Goal: Check status: Check status

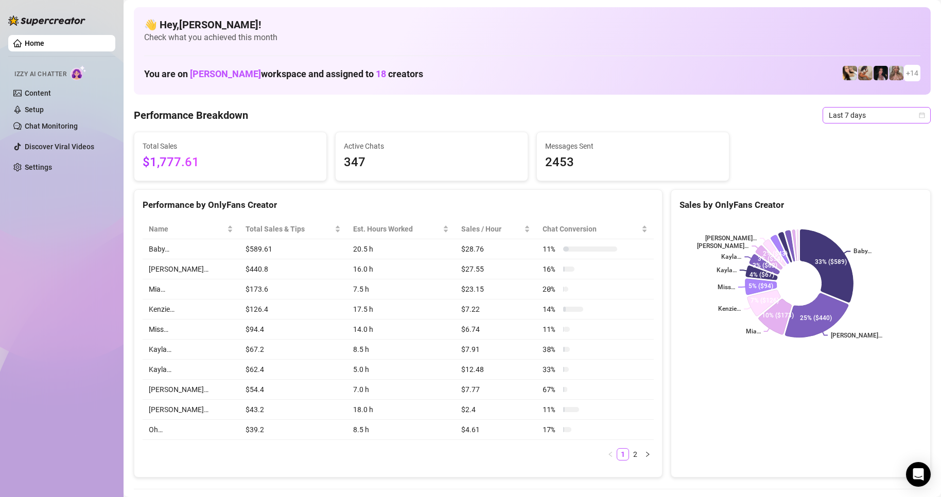
click at [879, 114] on span "Last 7 days" at bounding box center [877, 115] width 96 height 15
click at [854, 200] on div "Custom date" at bounding box center [868, 201] width 92 height 11
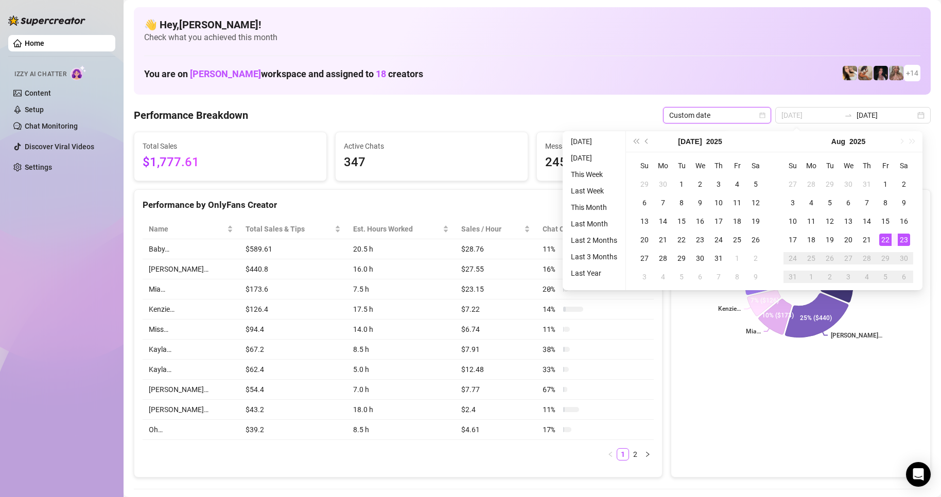
type input "[DATE]"
click at [907, 238] on div "23" at bounding box center [904, 240] width 12 height 12
type input "[DATE]"
